Goal: Transaction & Acquisition: Purchase product/service

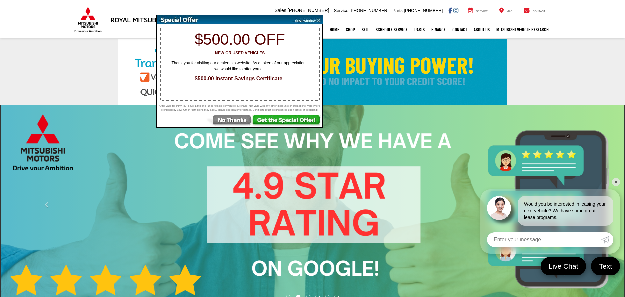
click at [272, 123] on img at bounding box center [287, 121] width 71 height 12
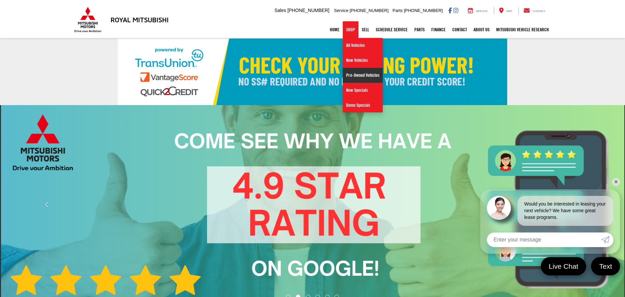
click at [348, 76] on link "Pre-Owned Vehicles" at bounding box center [363, 75] width 40 height 15
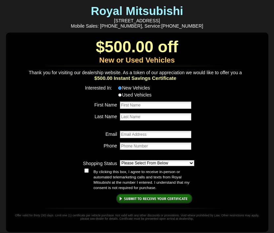
click at [119, 97] on input "Used Vehicles" at bounding box center [119, 95] width 3 height 4
radio input "true"
click at [143, 109] on input "First Name" at bounding box center [156, 104] width 72 height 7
click at [149, 117] on input "Last Name" at bounding box center [156, 116] width 72 height 7
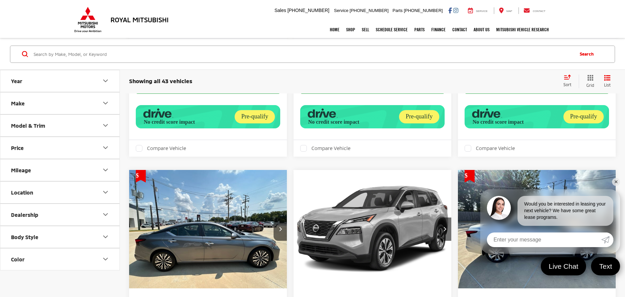
scroll to position [2062, 0]
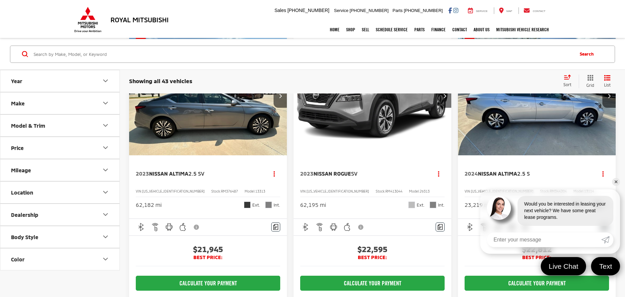
drag, startPoint x: 449, startPoint y: 150, endPoint x: 443, endPoint y: 169, distance: 19.6
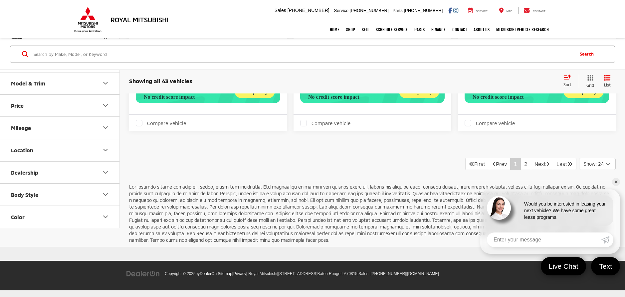
scroll to position [2794, 0]
click at [520, 170] on link "2" at bounding box center [525, 164] width 11 height 12
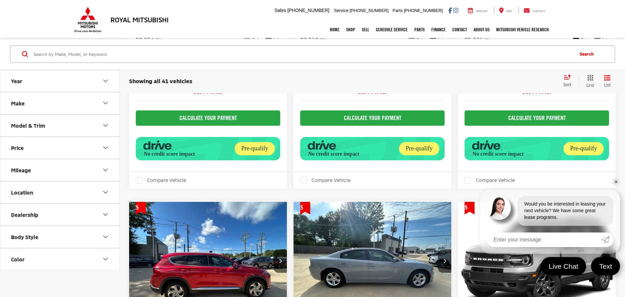
scroll to position [257, 0]
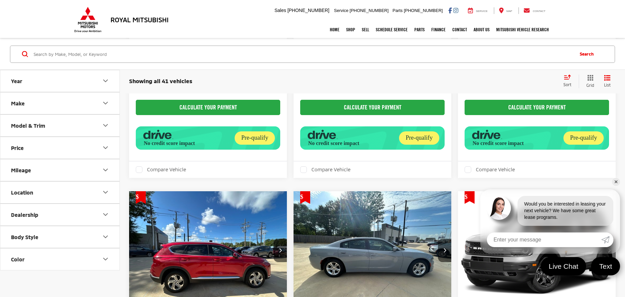
drag, startPoint x: 470, startPoint y: 182, endPoint x: 503, endPoint y: 233, distance: 61.4
drag, startPoint x: 503, startPoint y: 233, endPoint x: 418, endPoint y: 78, distance: 176.6
click at [418, 78] on div "Showing all 41 vehicles Clear All + 0" at bounding box center [343, 81] width 428 height 7
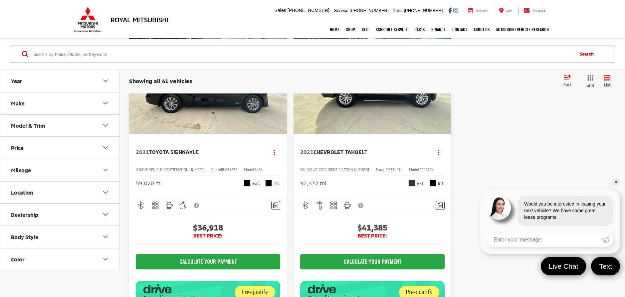
scroll to position [1953, 0]
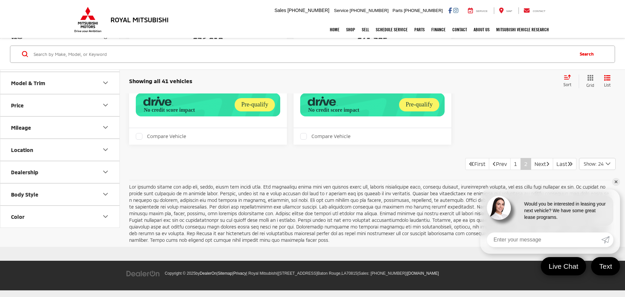
click at [568, 81] on div "Sort" at bounding box center [569, 80] width 19 height 13
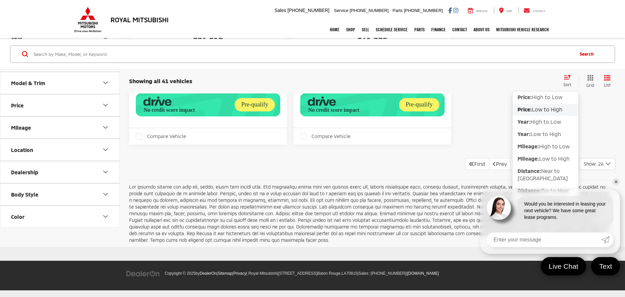
click at [546, 106] on span "Low to High" at bounding box center [546, 109] width 31 height 6
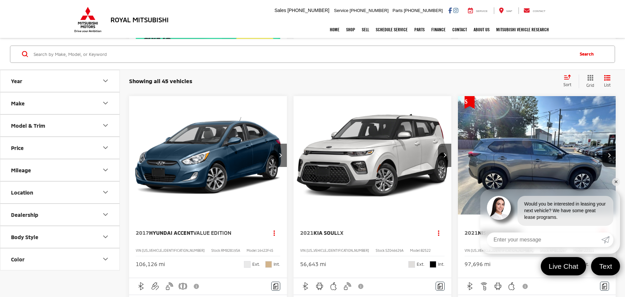
scroll to position [1330, 0]
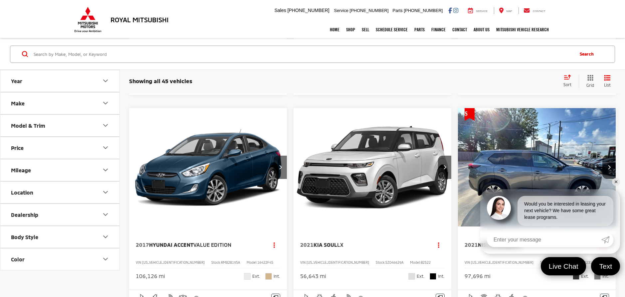
drag, startPoint x: 333, startPoint y: 151, endPoint x: 315, endPoint y: 153, distance: 17.8
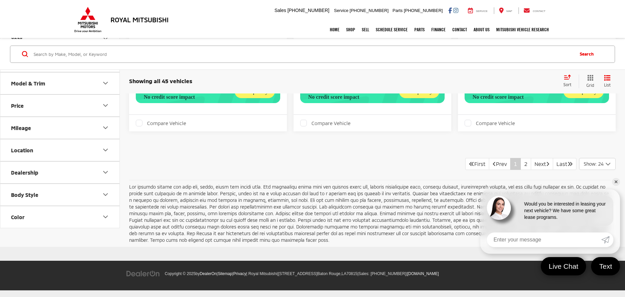
scroll to position [2814, 0]
click at [520, 162] on link "2" at bounding box center [525, 164] width 11 height 12
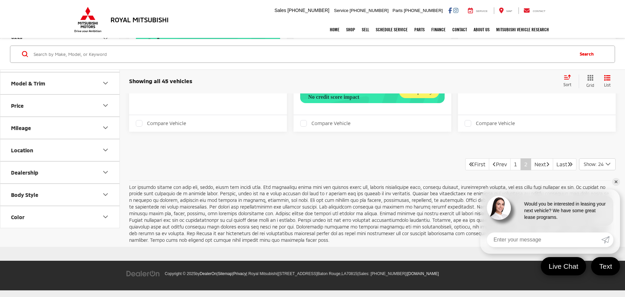
scroll to position [2459, 0]
click at [537, 166] on link "Next" at bounding box center [541, 164] width 22 height 12
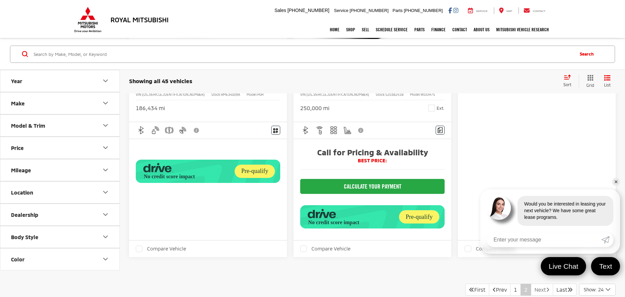
scroll to position [2226, 0]
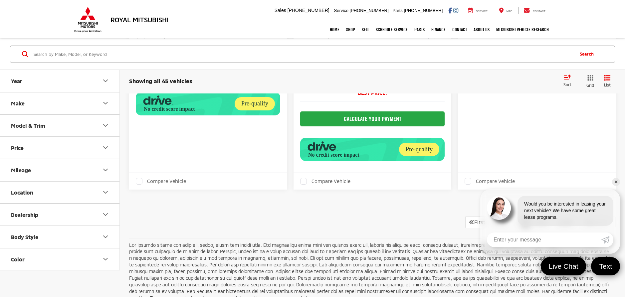
click at [613, 182] on link "✕" at bounding box center [616, 182] width 8 height 8
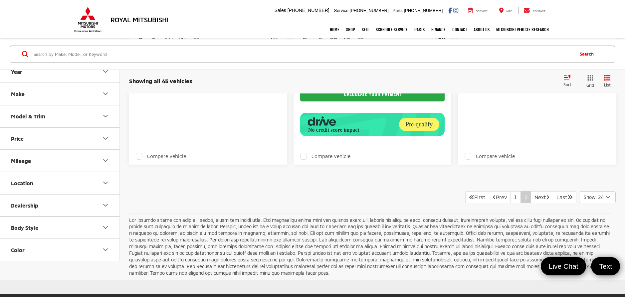
scroll to position [2426, 0]
